Goal: Task Accomplishment & Management: Use online tool/utility

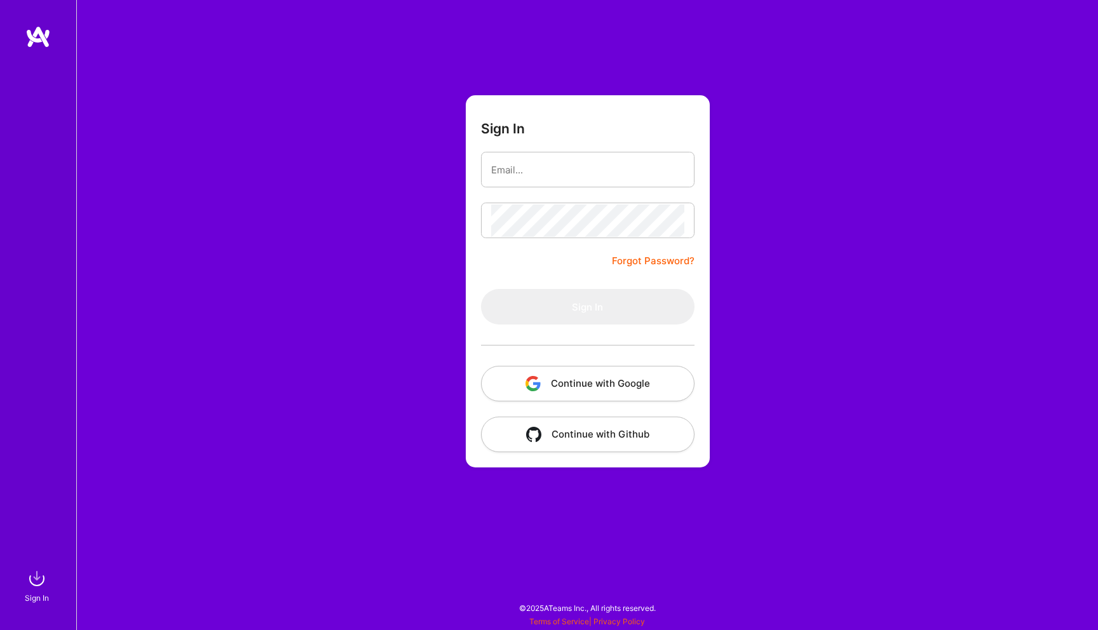
click at [521, 151] on form "Sign In Forgot Password? Sign In Continue with Google Continue with Github" at bounding box center [588, 281] width 244 height 372
click at [524, 161] on input "email" at bounding box center [587, 170] width 193 height 32
type input "[EMAIL_ADDRESS][DOMAIN_NAME]"
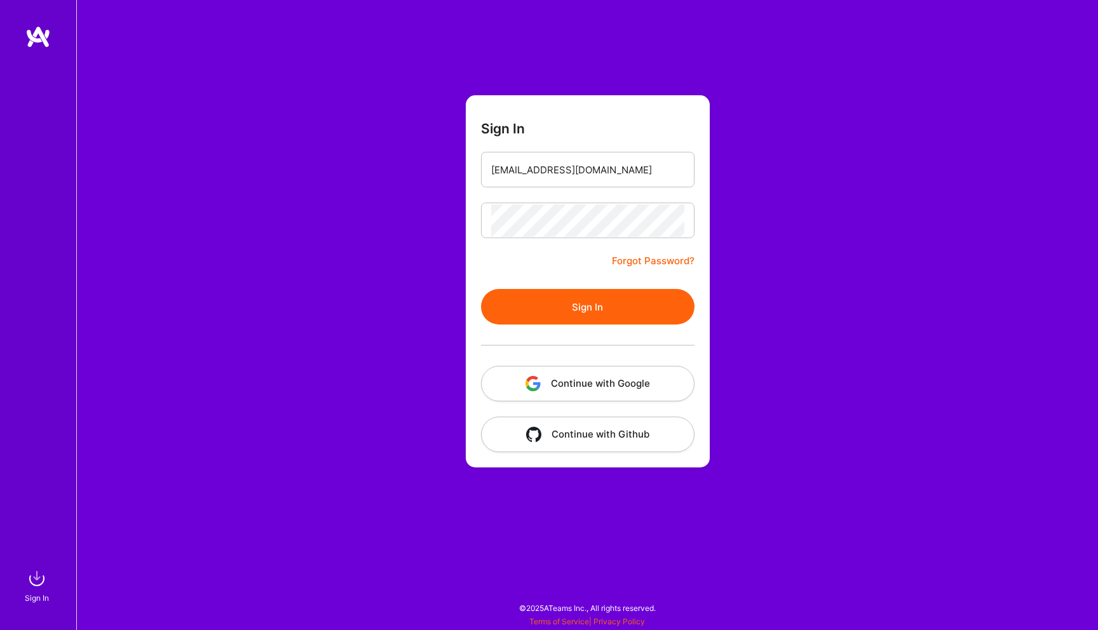
click at [576, 290] on button "Sign In" at bounding box center [588, 307] width 214 height 36
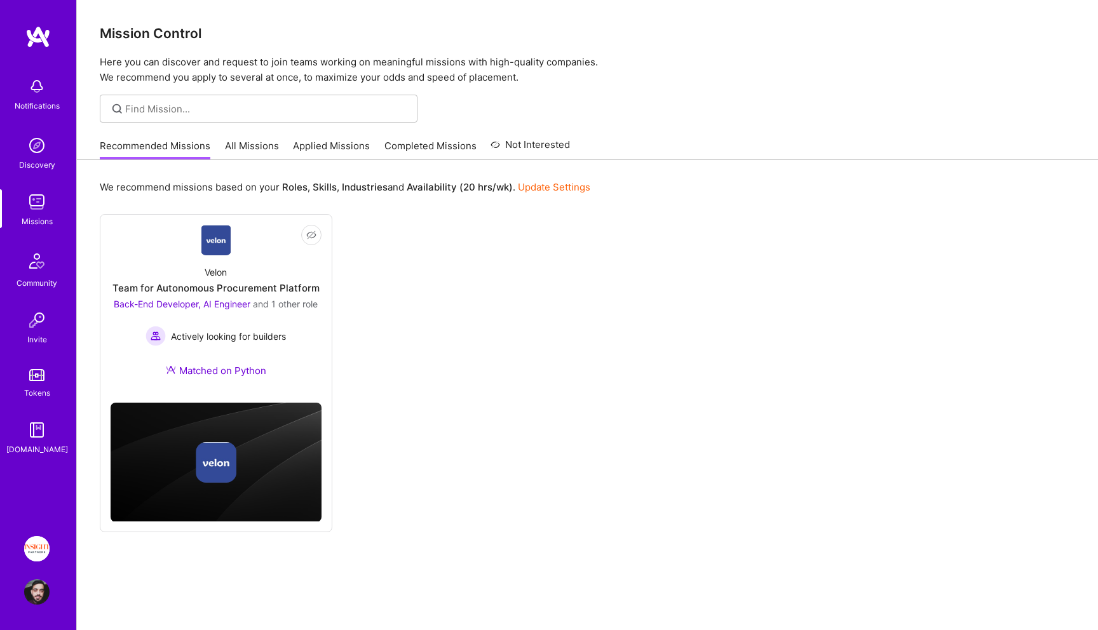
click at [41, 543] on img at bounding box center [36, 548] width 25 height 25
